Goal: Find specific page/section: Find specific page/section

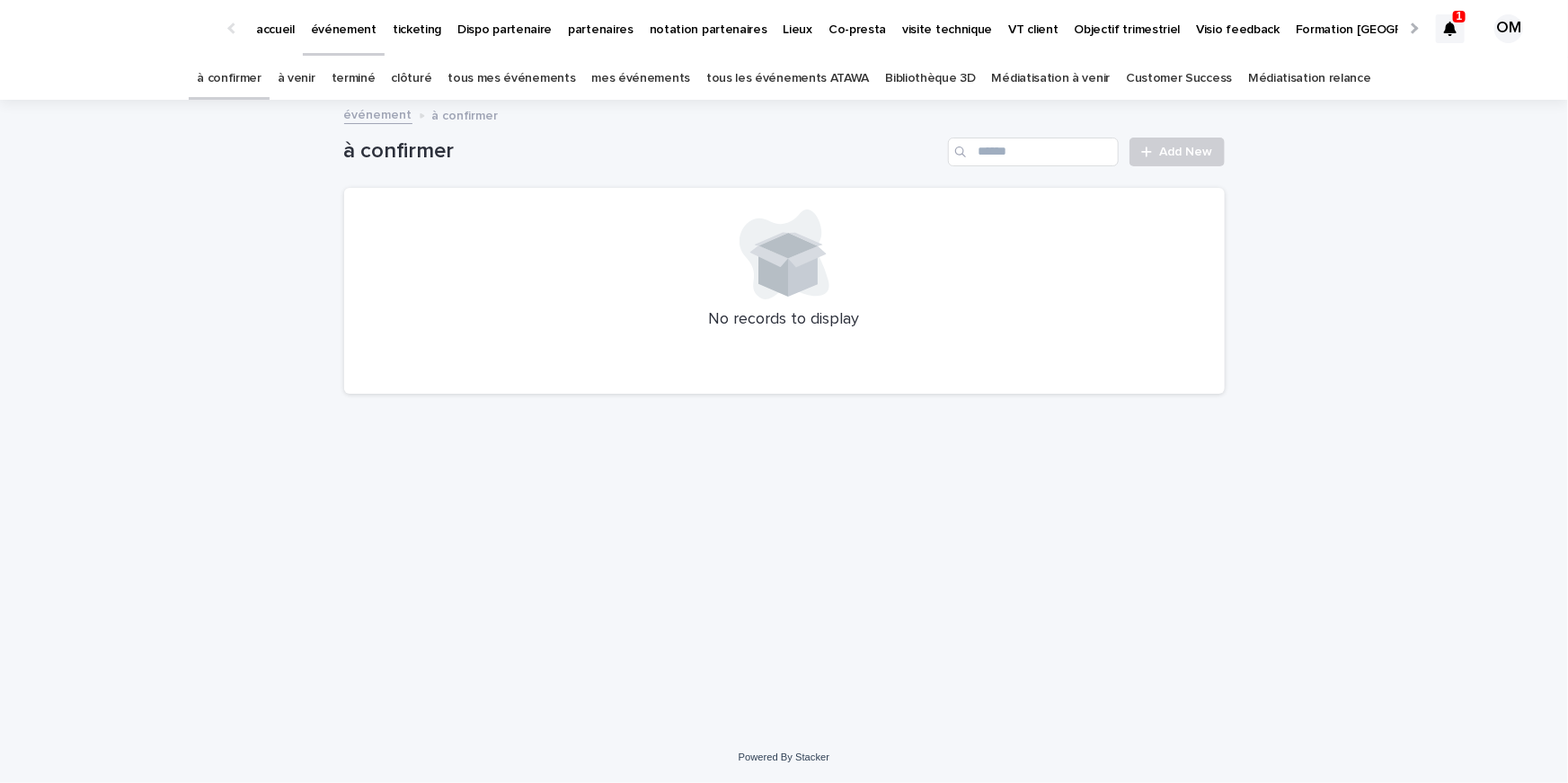
click at [757, 76] on link "tous les événements ATAWA" at bounding box center [787, 78] width 162 height 43
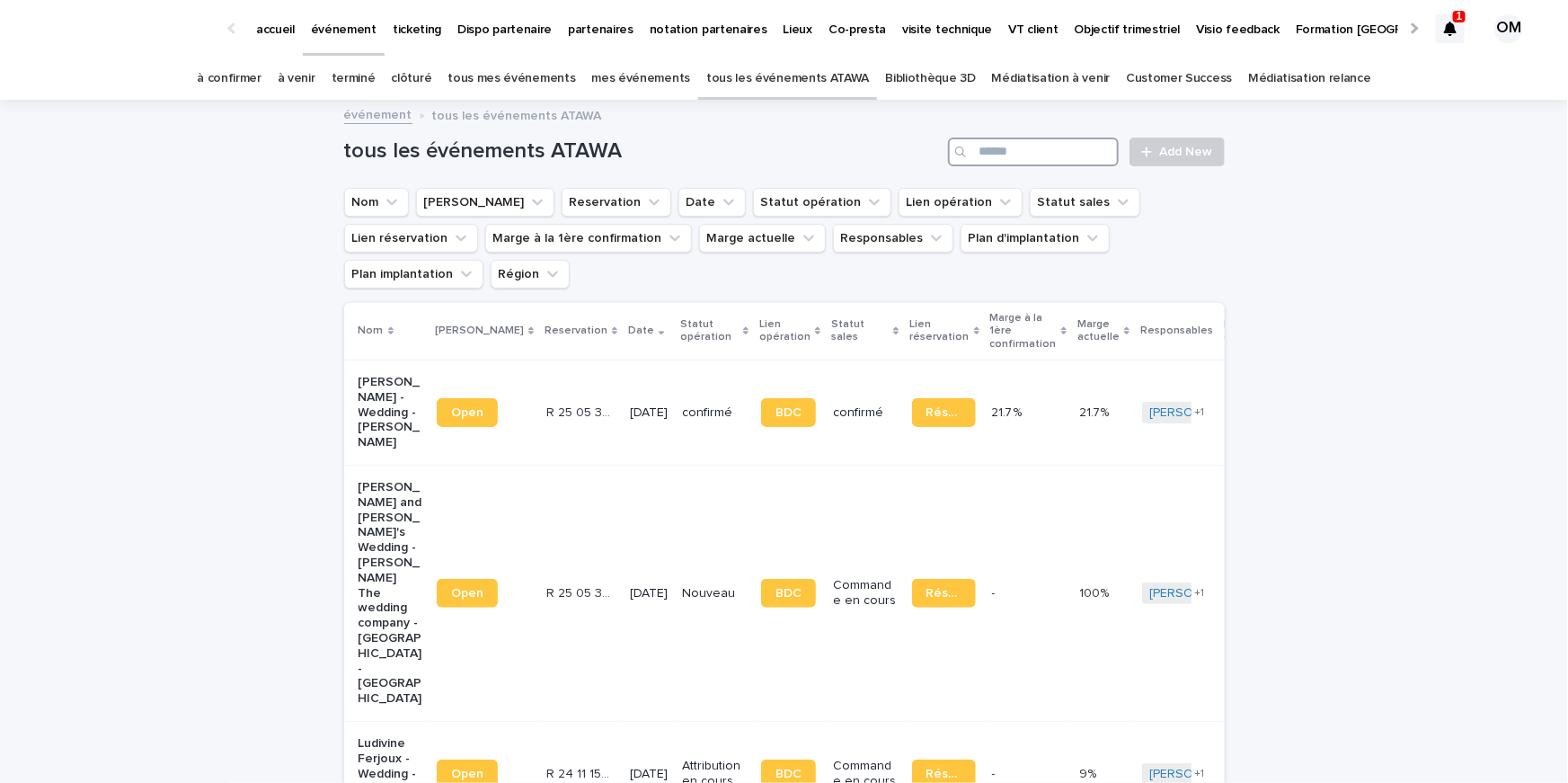
click at [1005, 149] on input "Search" at bounding box center [1033, 152] width 170 height 29
type input "*****"
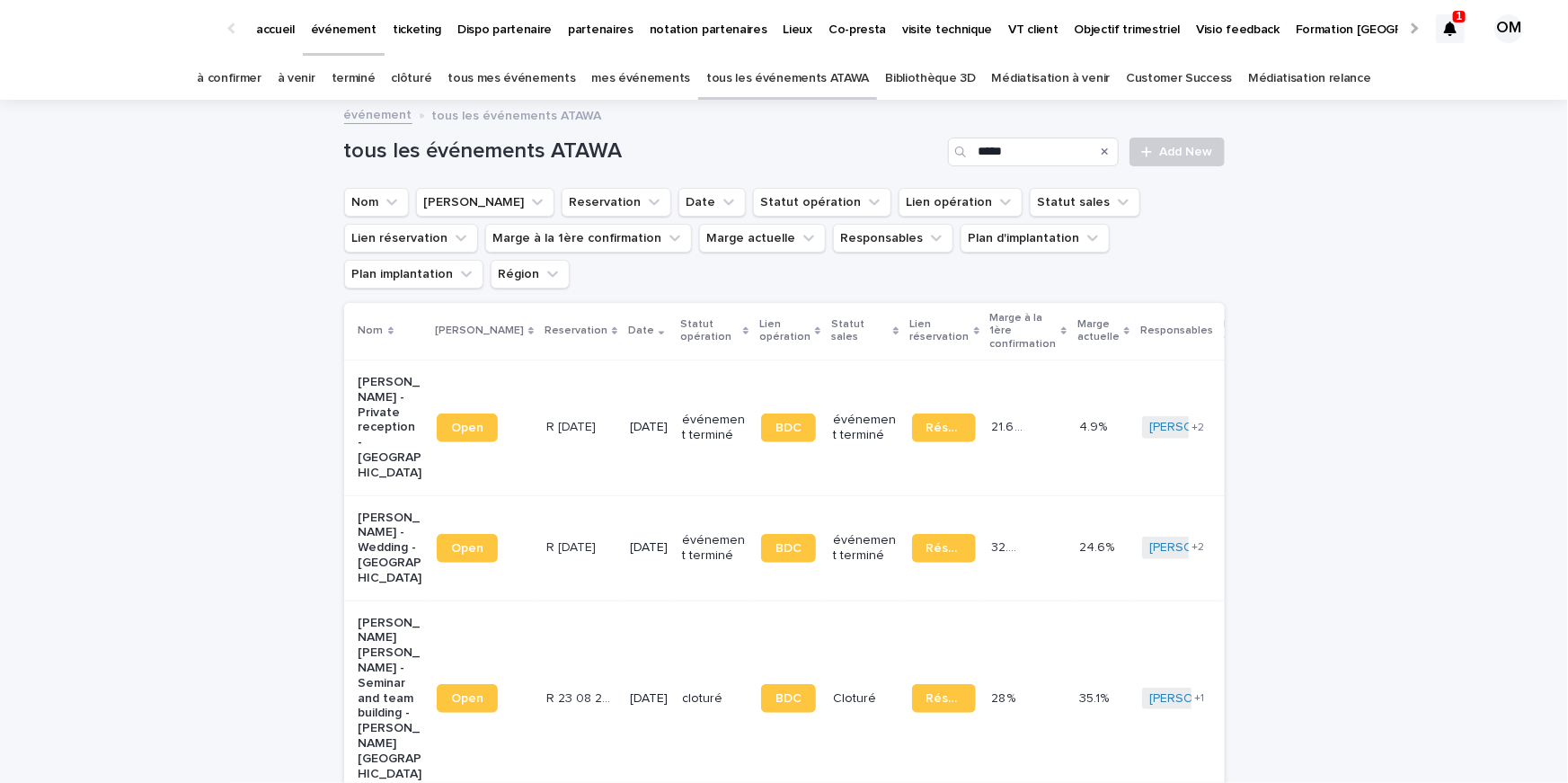
click at [324, 78] on div "à venir" at bounding box center [296, 78] width 53 height 43
click at [315, 81] on link "à venir" at bounding box center [296, 78] width 38 height 43
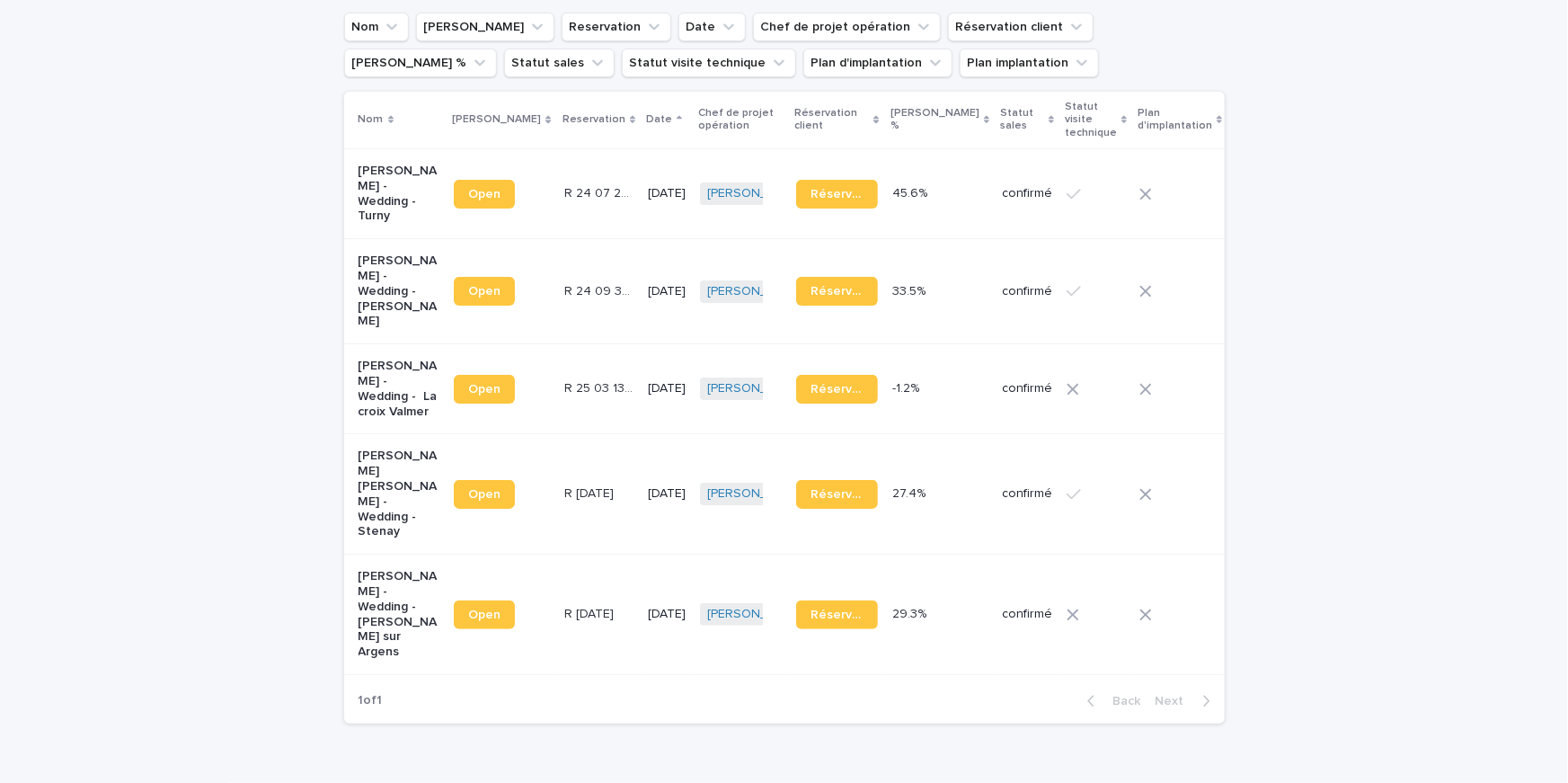
scroll to position [180, 0]
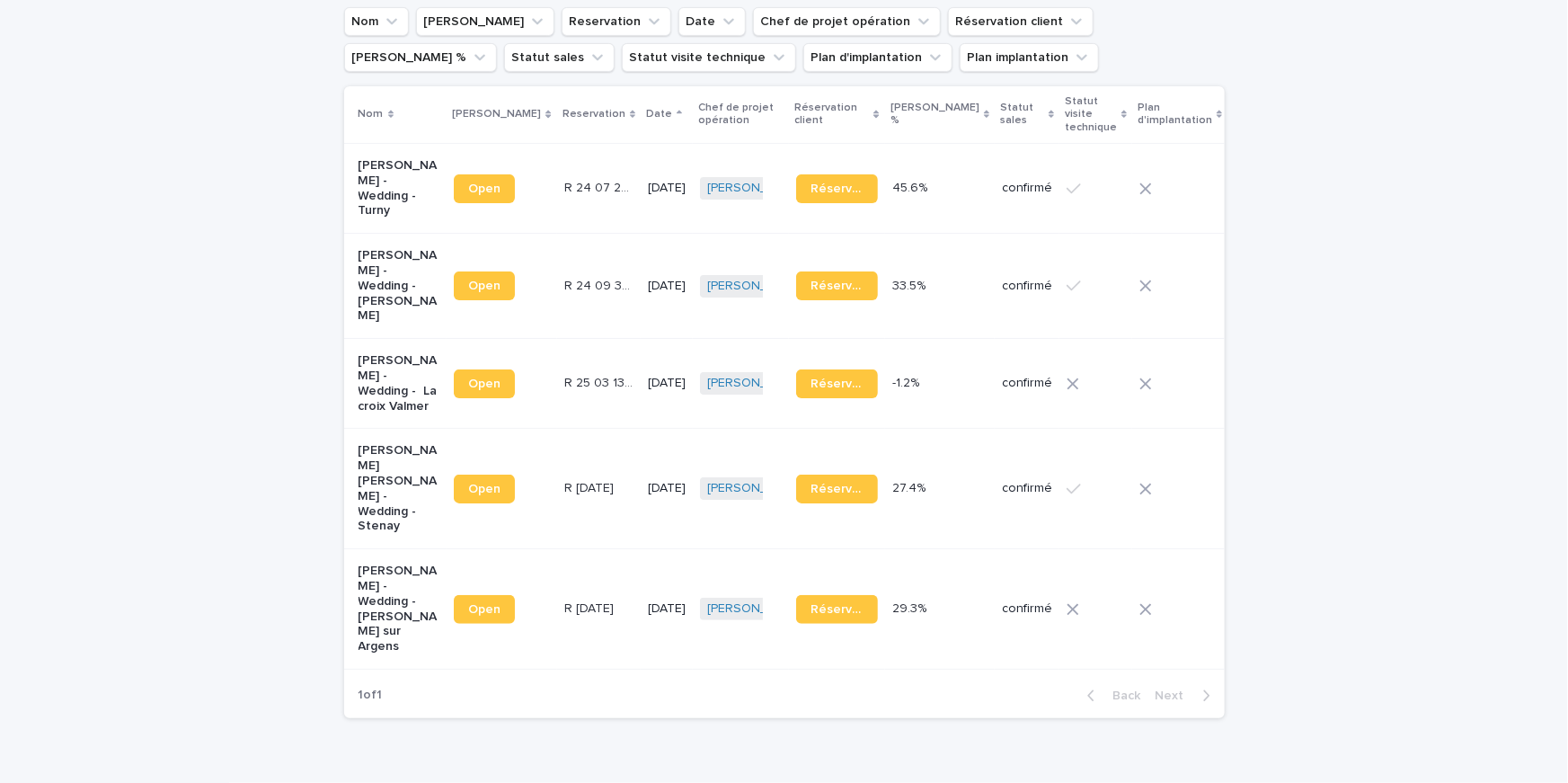
click at [404, 362] on p "[PERSON_NAME] - Wedding - La croix Valmer" at bounding box center [399, 384] width 82 height 60
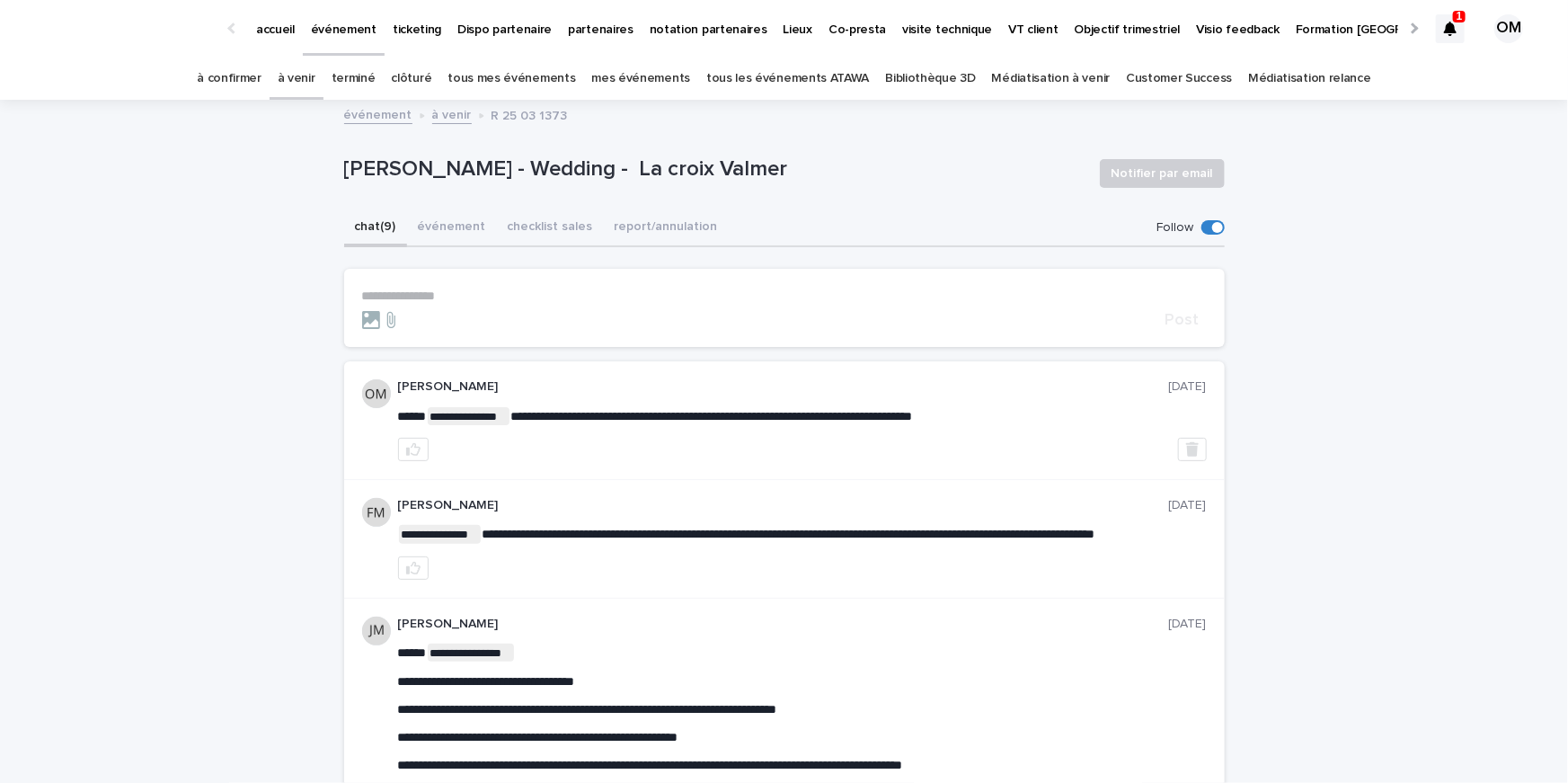
click at [406, 218] on button "chat (9)" at bounding box center [375, 228] width 63 height 38
click at [432, 237] on button "événement" at bounding box center [452, 228] width 90 height 38
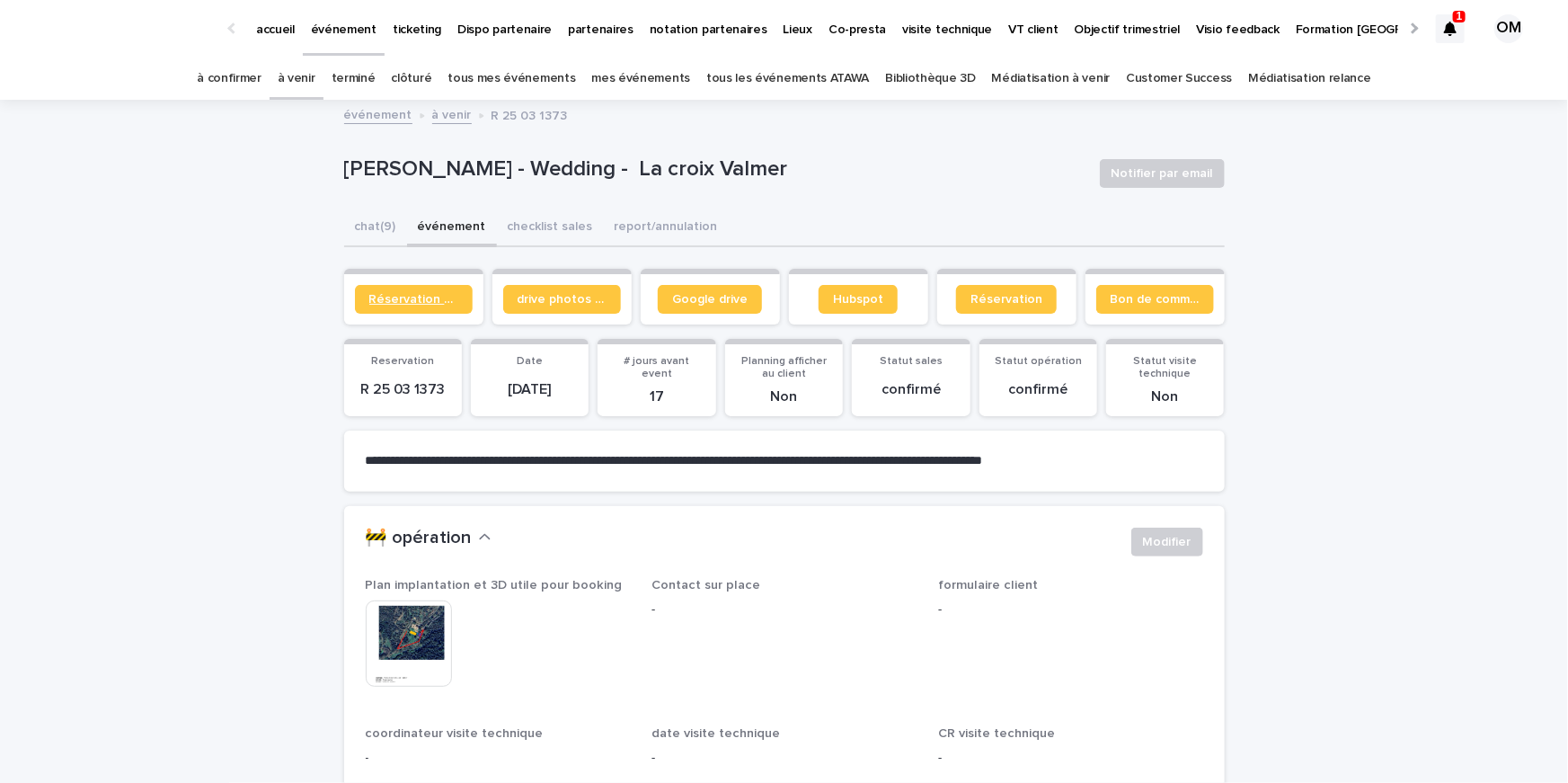
click at [390, 302] on span "Réservation client" at bounding box center [414, 299] width 89 height 13
click at [422, 632] on img at bounding box center [408, 643] width 86 height 86
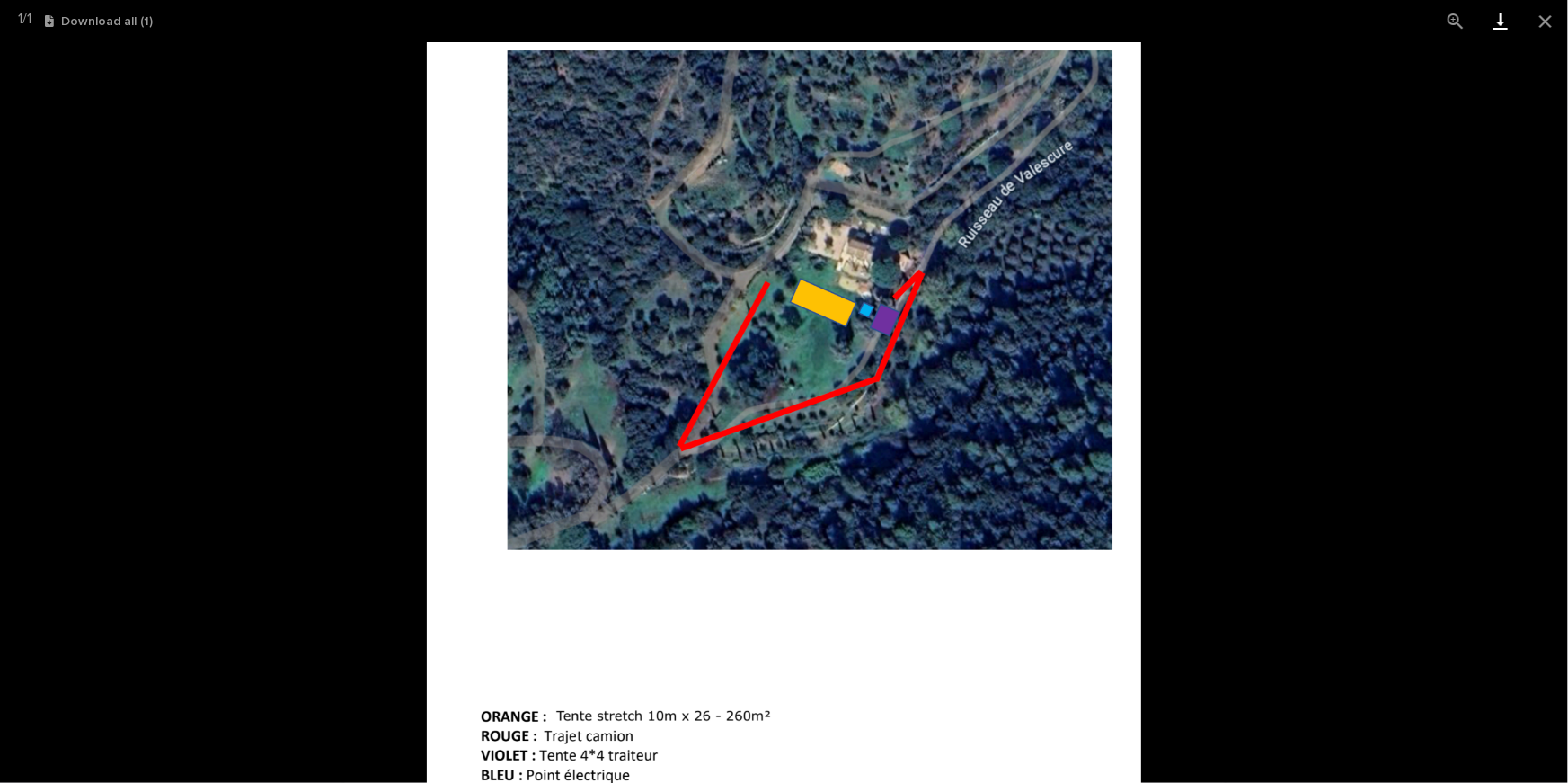
click at [1501, 20] on link "Download" at bounding box center [1501, 21] width 45 height 43
click at [1547, 28] on button "Close gallery" at bounding box center [1545, 21] width 45 height 43
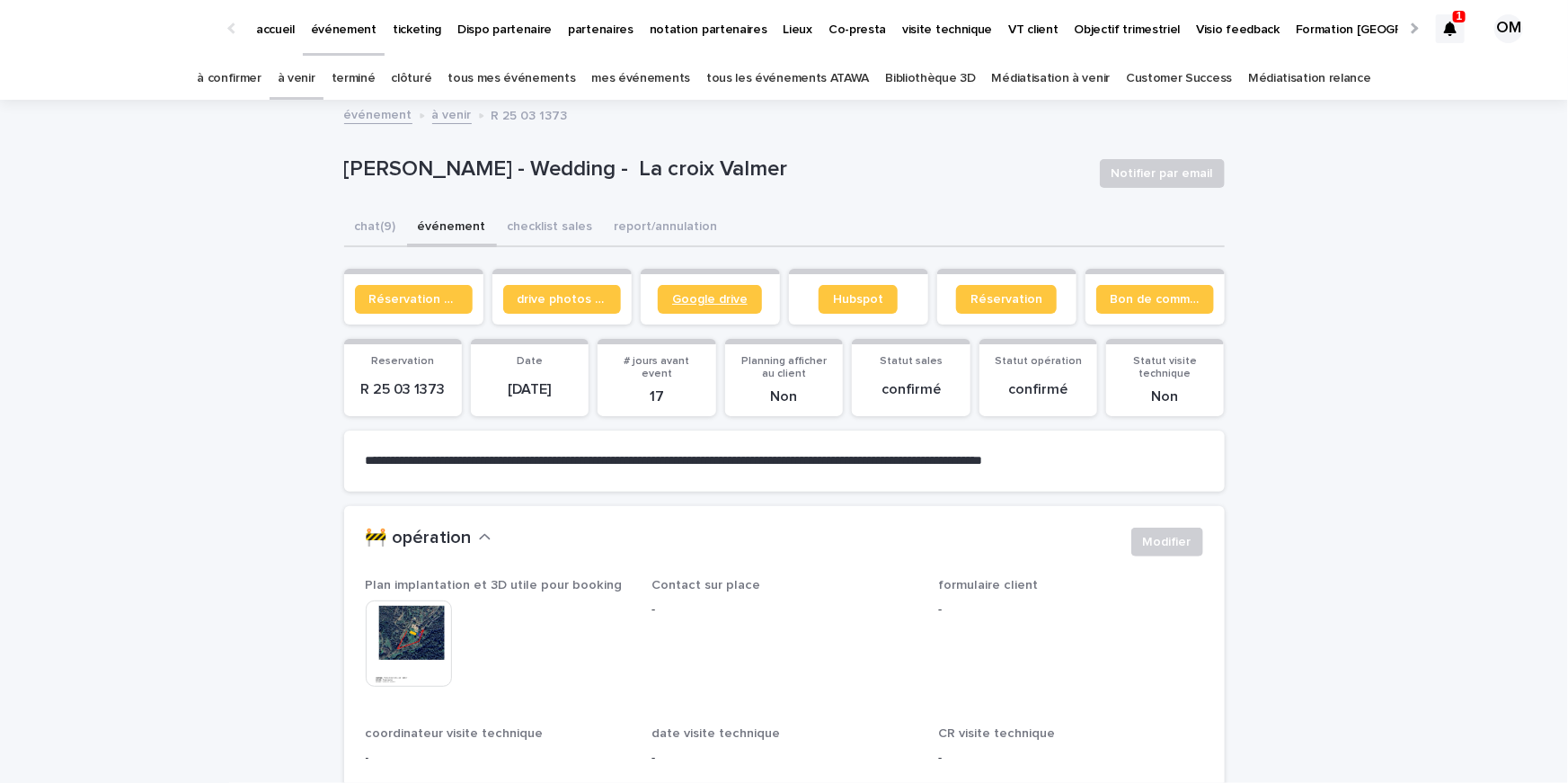
click at [696, 293] on span "Google drive" at bounding box center [710, 299] width 75 height 13
click at [726, 296] on span "Google drive" at bounding box center [710, 299] width 75 height 13
click at [369, 235] on button "chat (9)" at bounding box center [375, 228] width 63 height 38
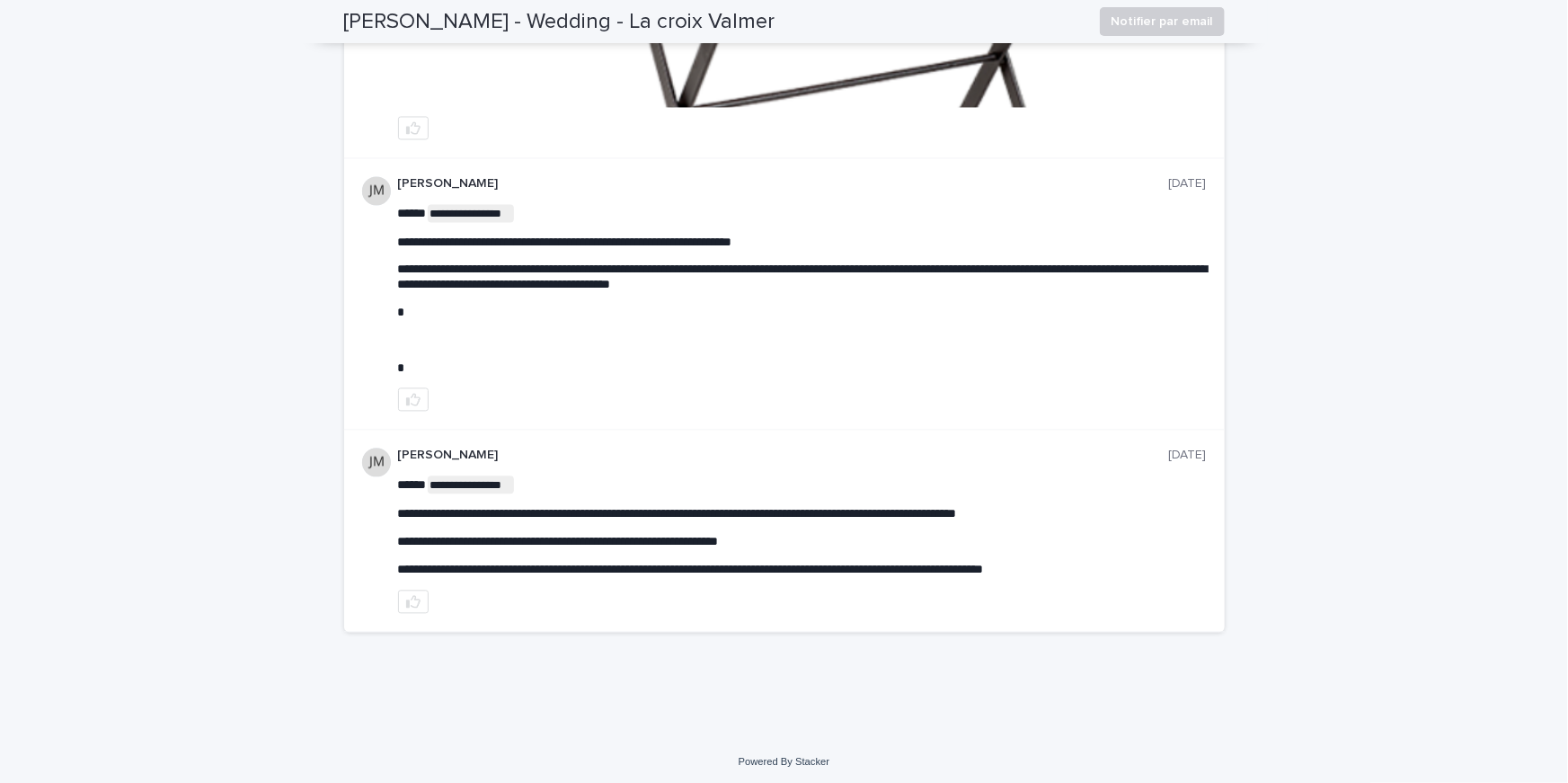
scroll to position [1735, 0]
drag, startPoint x: 935, startPoint y: 511, endPoint x: 1053, endPoint y: 510, distance: 118.0
drag, startPoint x: 1061, startPoint y: 510, endPoint x: 788, endPoint y: 512, distance: 273.0
click at [788, 512] on span "**********" at bounding box center [678, 513] width 559 height 13
copy span "**********"
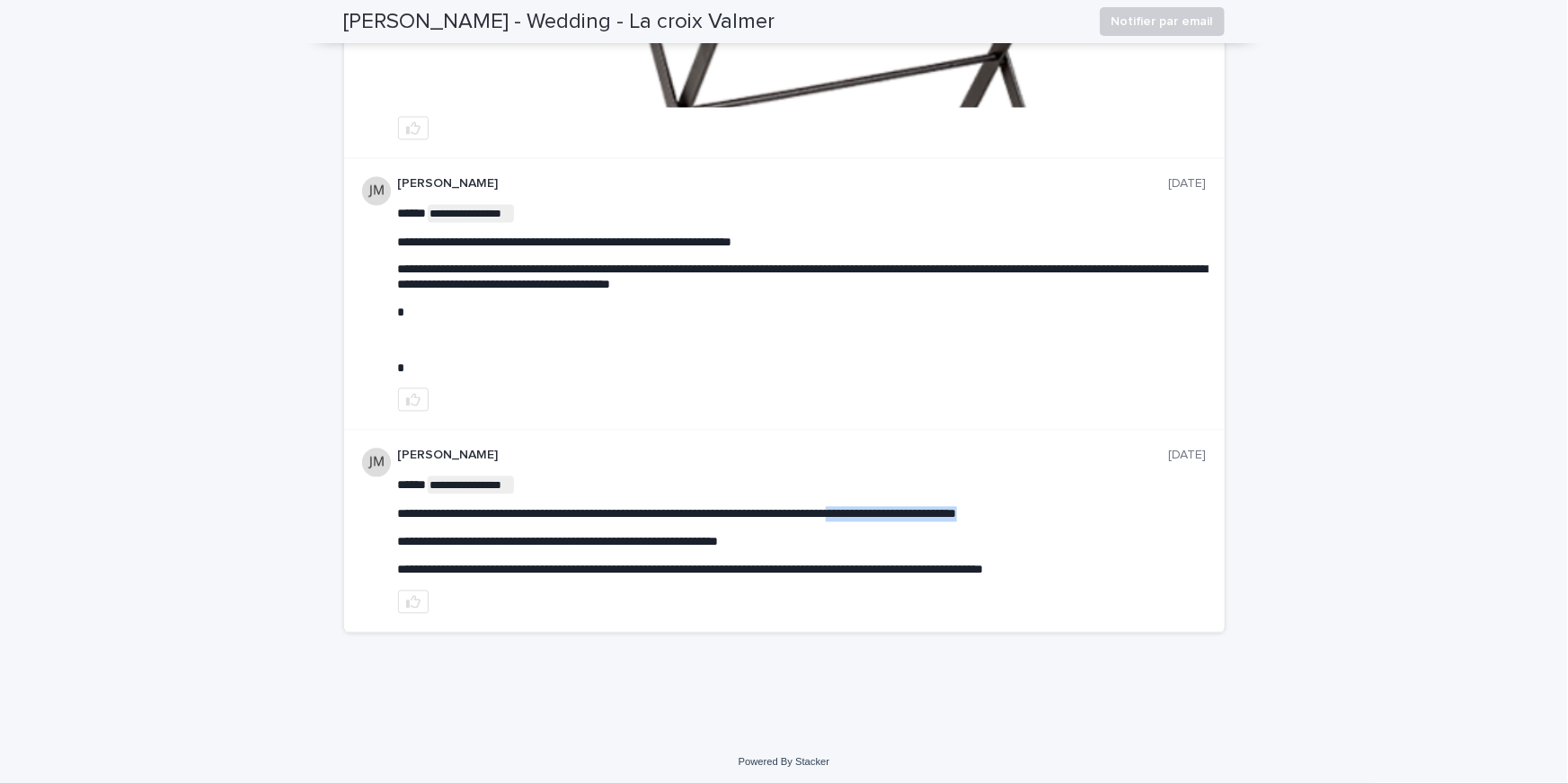
drag, startPoint x: 933, startPoint y: 507, endPoint x: 1110, endPoint y: 513, distance: 177.1
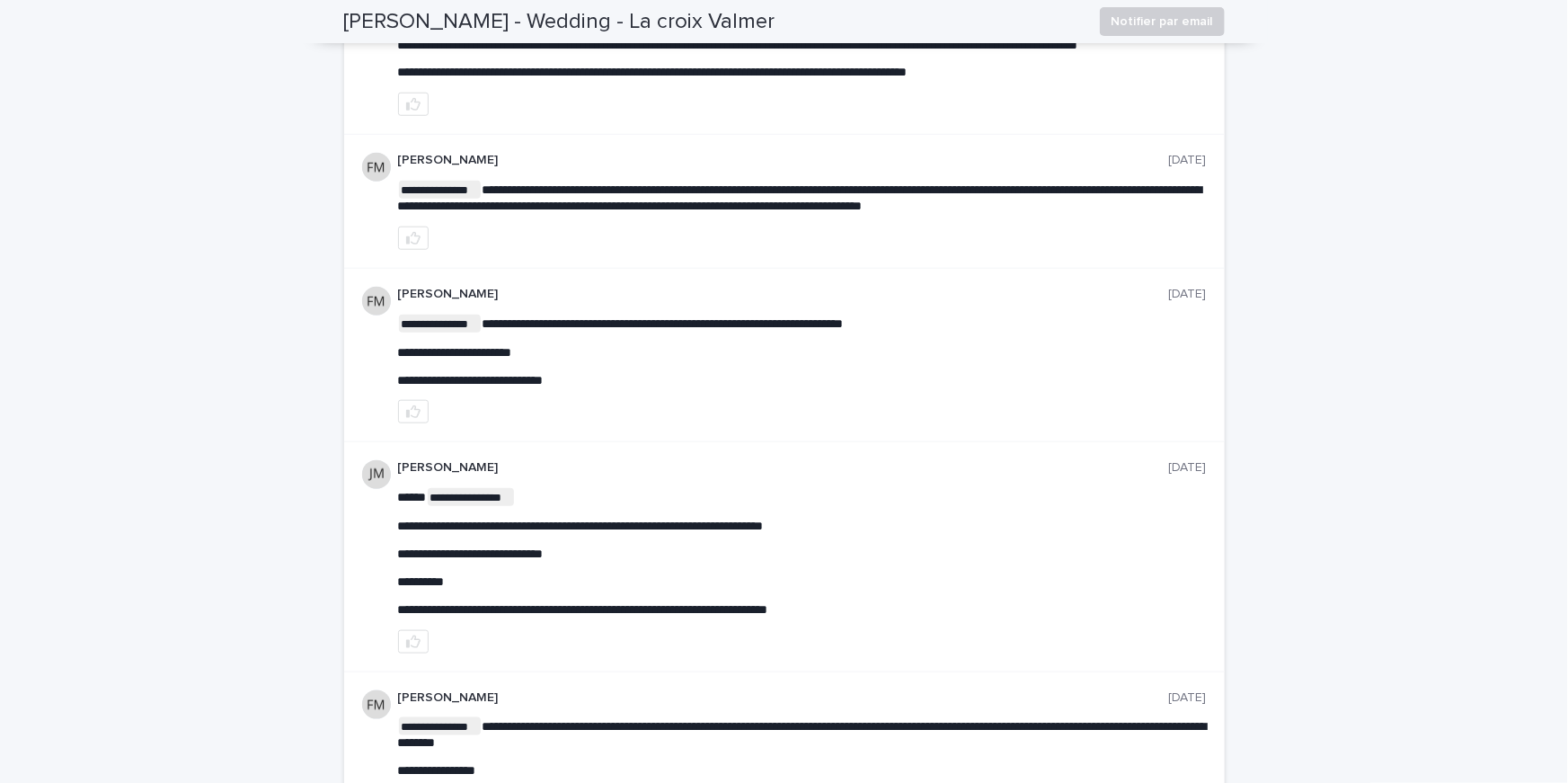
scroll to position [0, 0]
